Goal: Task Accomplishment & Management: Manage account settings

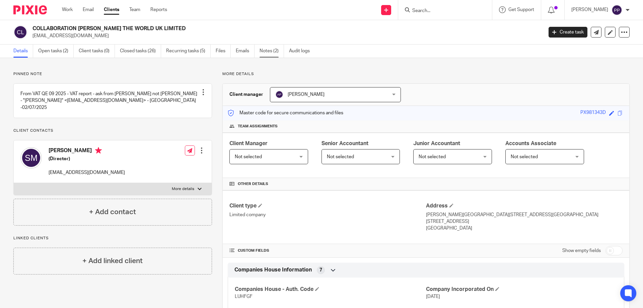
click at [272, 55] on link "Notes (2)" at bounding box center [271, 51] width 24 height 13
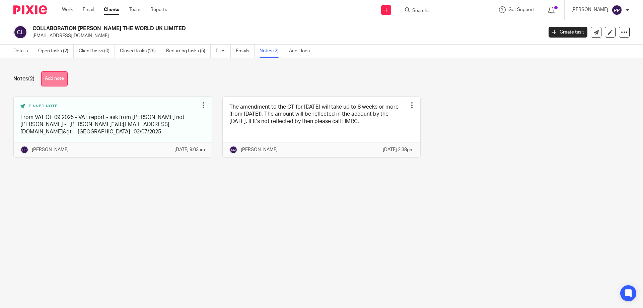
click at [66, 82] on button "Add note" at bounding box center [54, 78] width 26 height 15
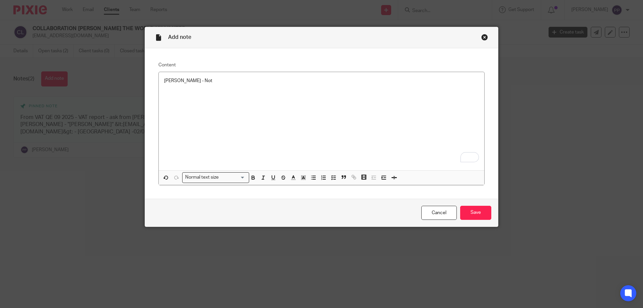
click at [389, 126] on div "Hilde - Not" at bounding box center [321, 121] width 325 height 98
drag, startPoint x: 187, startPoint y: 81, endPoint x: 176, endPoint y: 78, distance: 11.7
click at [176, 78] on p "Hilde - Not" at bounding box center [321, 80] width 315 height 7
click at [191, 103] on div "Hilde - Hilde is not a part of CBTW UK anymore" at bounding box center [321, 121] width 325 height 98
drag, startPoint x: 176, startPoint y: 80, endPoint x: 152, endPoint y: 76, distance: 24.8
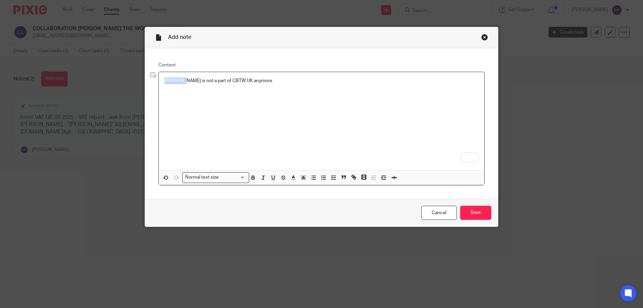
click at [152, 76] on div "Content Hilde - Hilde is not a part of CBTW UK anymore Normal text size Loading…" at bounding box center [321, 123] width 353 height 150
click at [222, 113] on div "Hilde is not a part of CBTW UK anymore" at bounding box center [321, 121] width 325 height 98
click at [246, 81] on p "Hilde is not a part of CBTW UK anymore" at bounding box center [321, 80] width 315 height 7
click at [266, 80] on p "Hilde is not a part of CBTW UK anymore" at bounding box center [321, 80] width 315 height 7
click at [475, 212] on input "Save" at bounding box center [475, 213] width 31 height 14
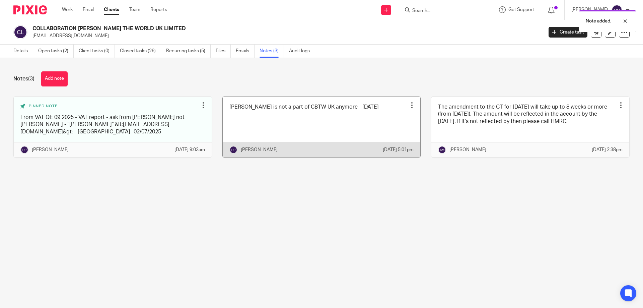
click at [407, 109] on div "Pin note Edit note Delete note" at bounding box center [412, 105] width 10 height 10
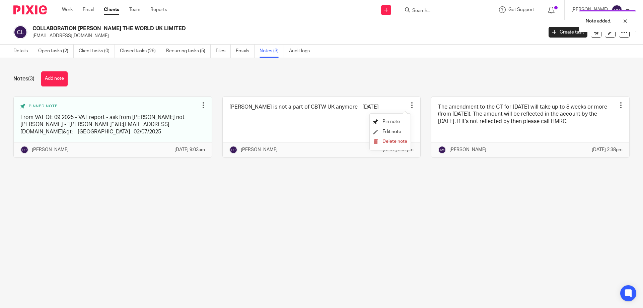
click at [393, 122] on span "Pin note" at bounding box center [390, 121] width 17 height 5
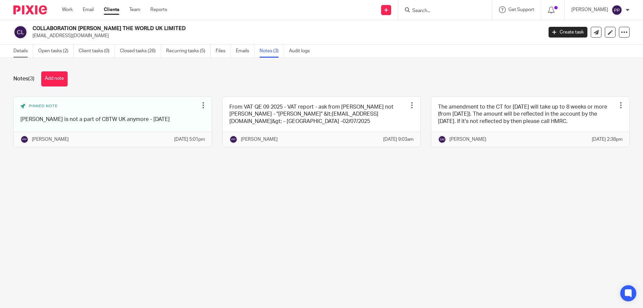
click at [22, 52] on link "Details" at bounding box center [23, 51] width 20 height 13
